Goal: Task Accomplishment & Management: Manage account settings

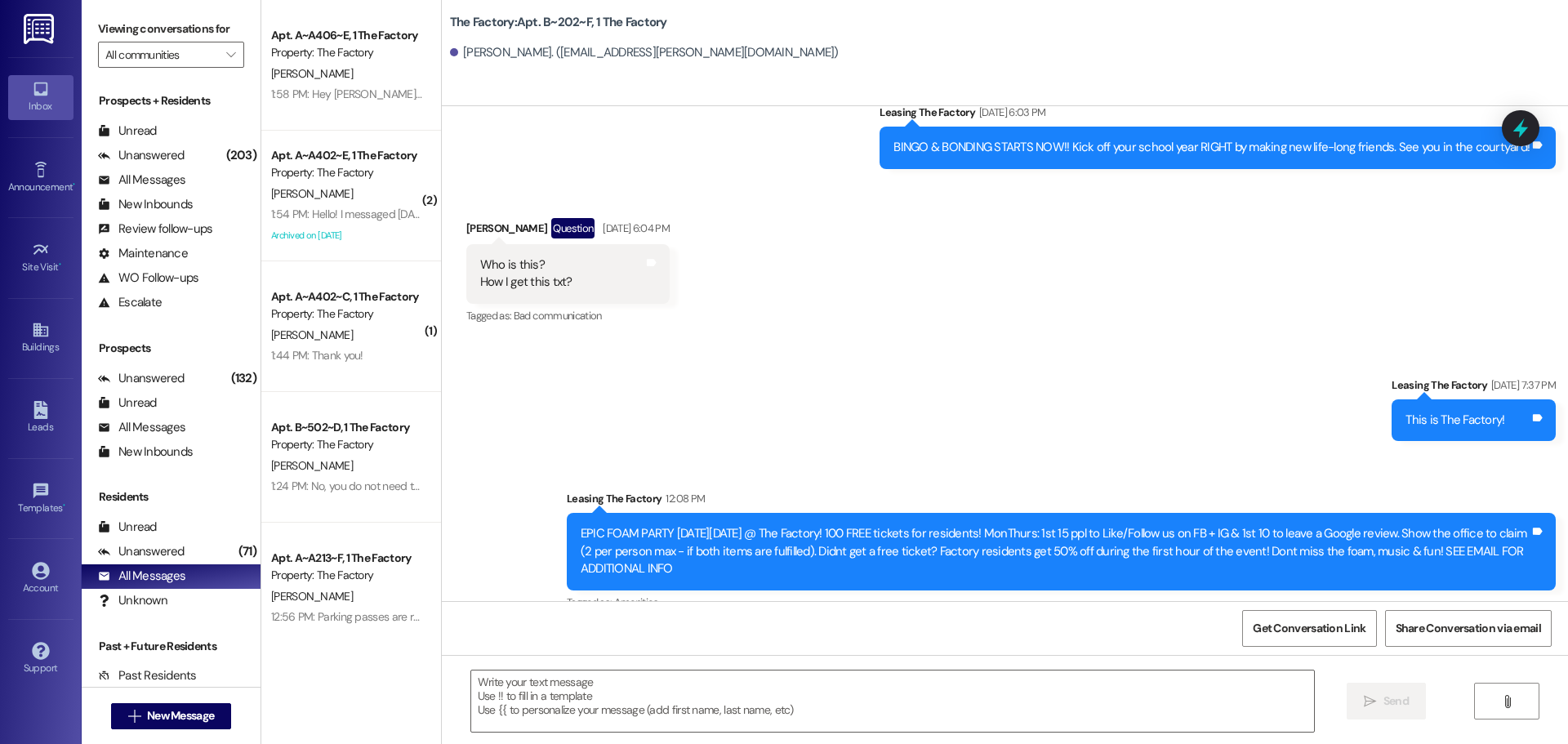
scroll to position [1500, 0]
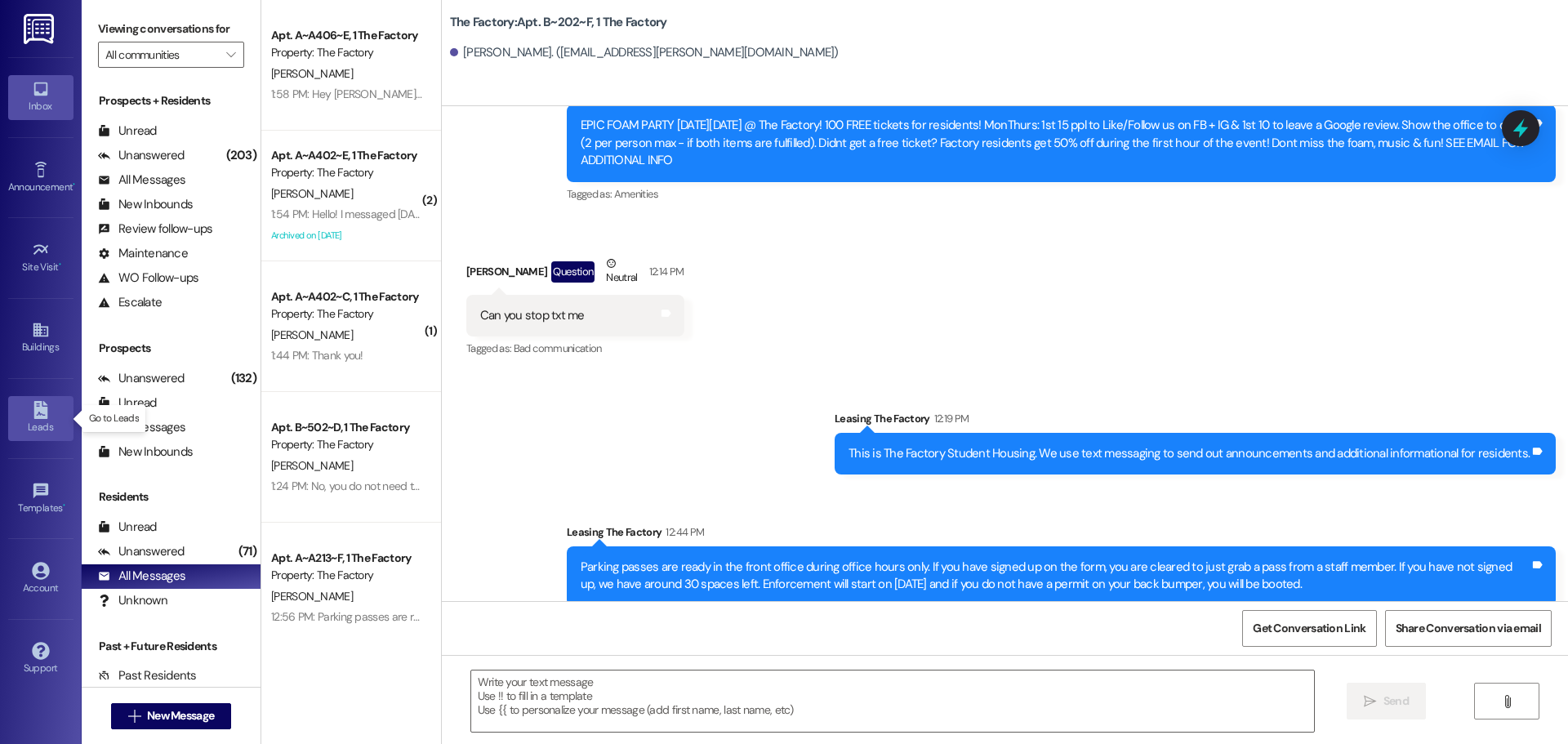
click at [61, 411] on link "Leads" at bounding box center [40, 417] width 65 height 44
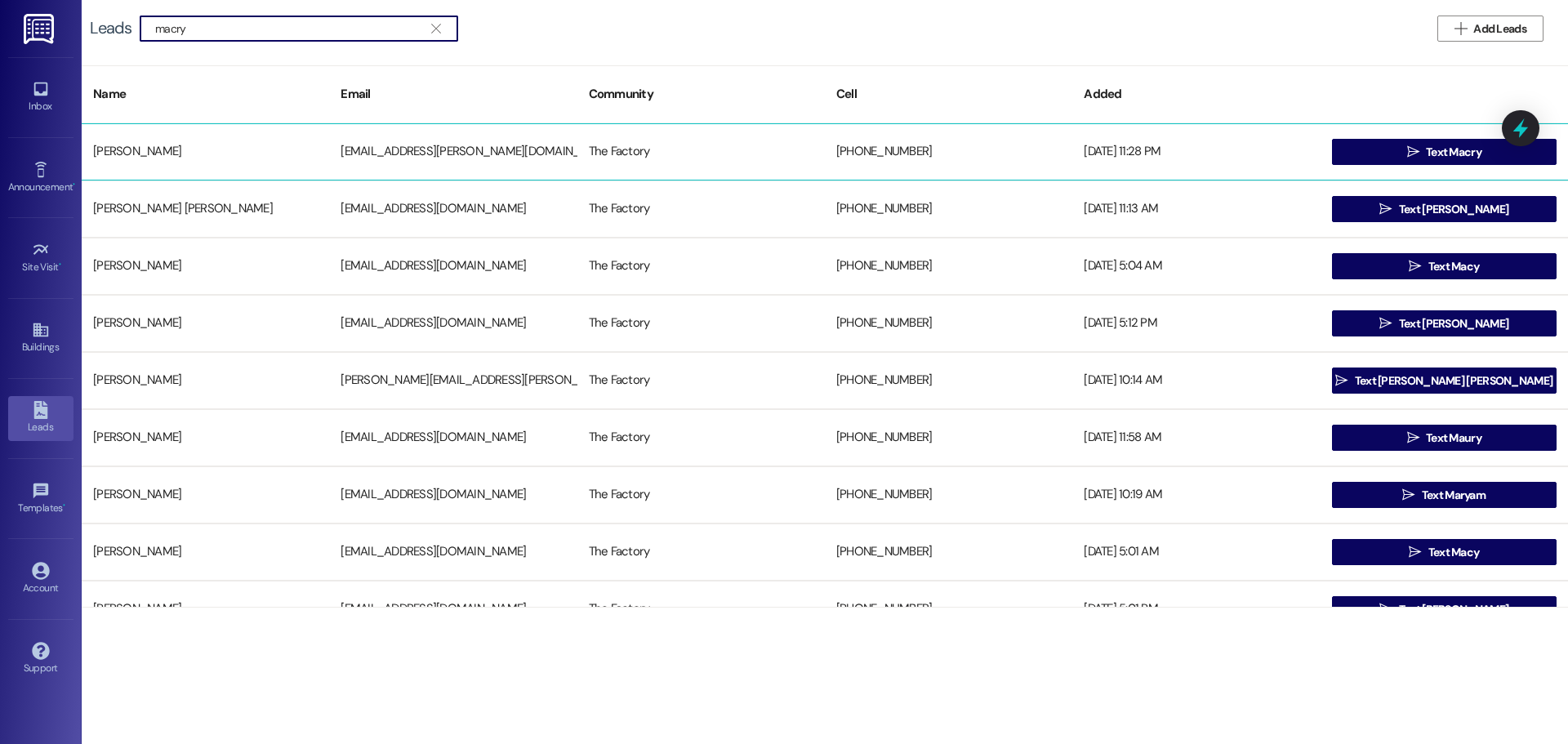
type input "macry"
click at [282, 170] on div "[PERSON_NAME] [PERSON_NAME][EMAIL_ADDRESS][DOMAIN_NAME] The Factory [PHONE_NUMB…" at bounding box center [825, 152] width 1486 height 57
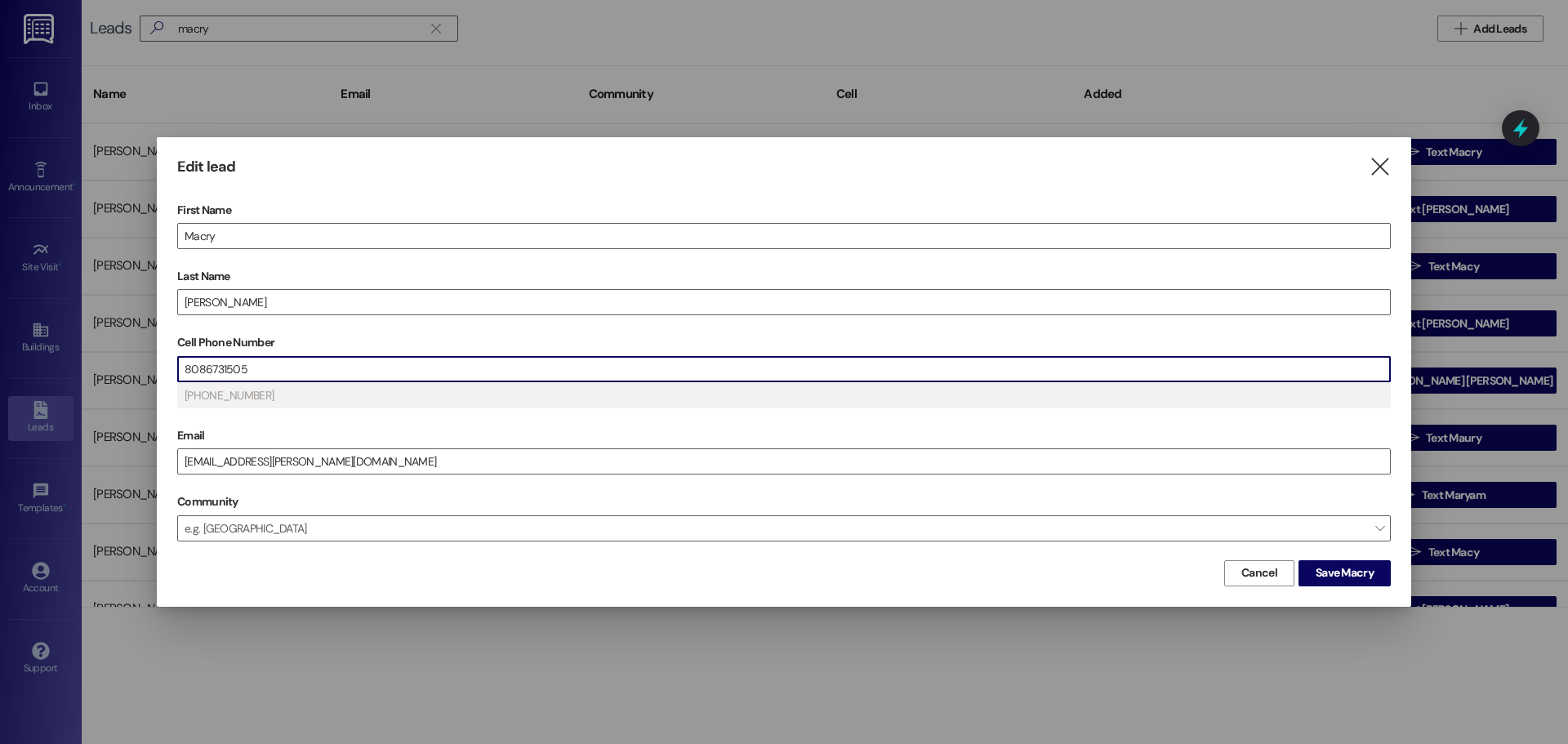
drag, startPoint x: 264, startPoint y: 372, endPoint x: 111, endPoint y: 362, distance: 153.3
click at [114, 365] on div "Edit lead  First Name [PERSON_NAME] Last Name [PERSON_NAME] Cell Phone Number …" at bounding box center [784, 372] width 1568 height 744
type input "(80_) ___-____"
click at [1345, 562] on button "Save Macry" at bounding box center [1344, 573] width 92 height 26
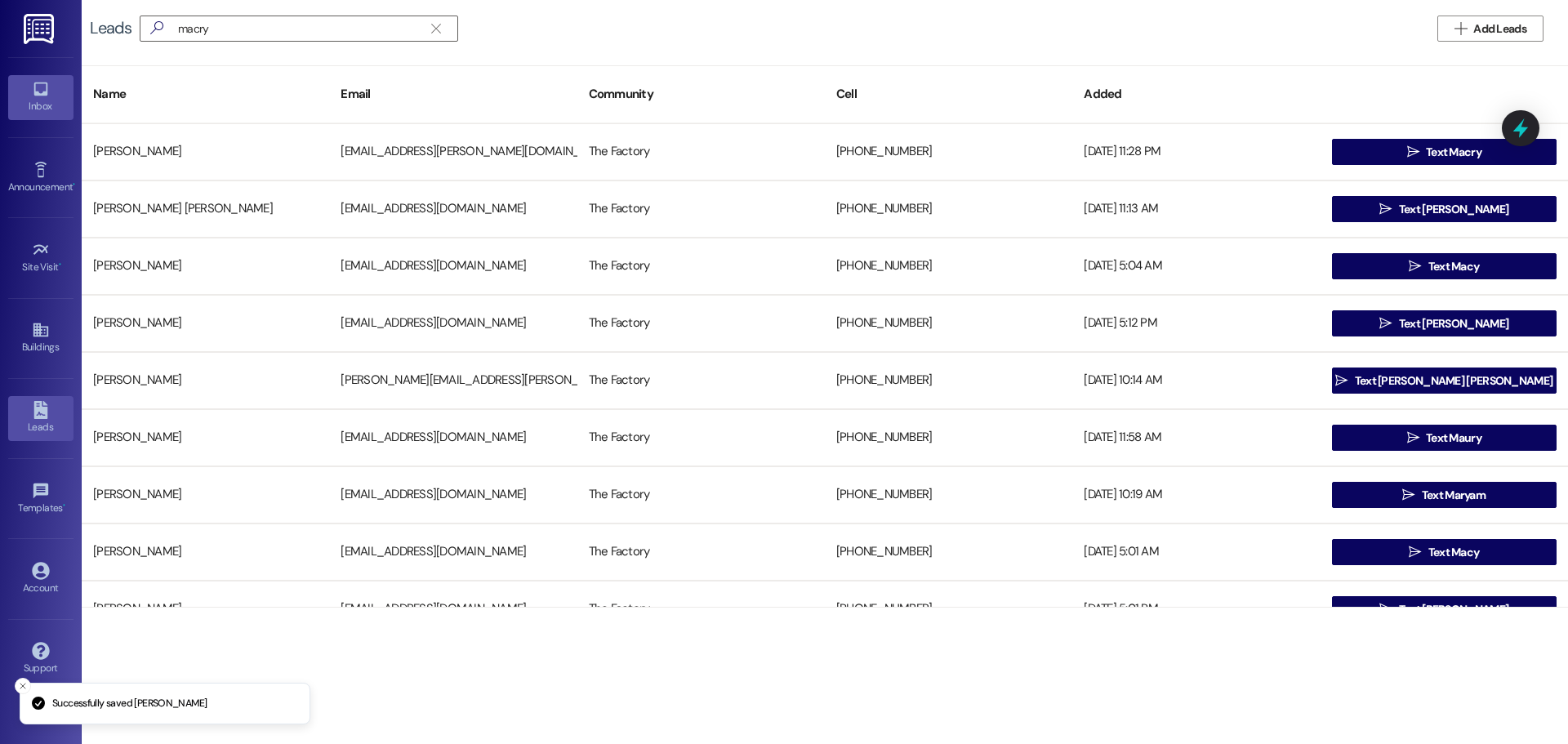
click at [39, 111] on div "Inbox" at bounding box center [41, 106] width 82 height 16
